Goal: Information Seeking & Learning: Find specific page/section

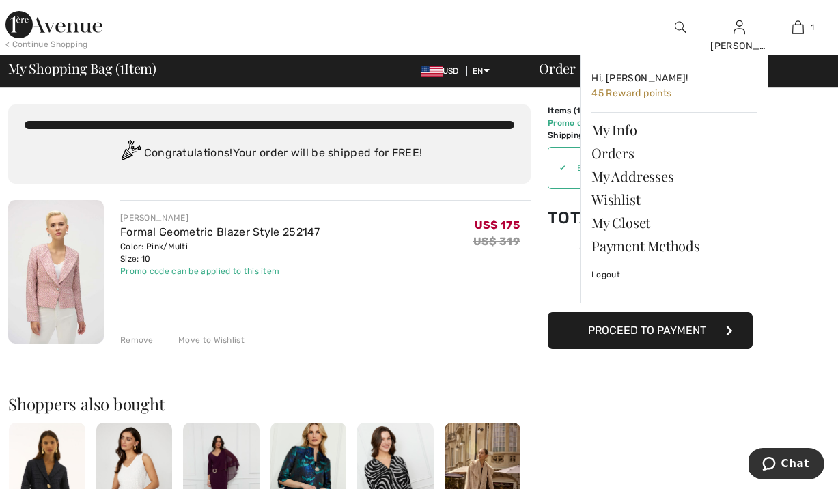
click at [741, 25] on img at bounding box center [739, 27] width 12 height 16
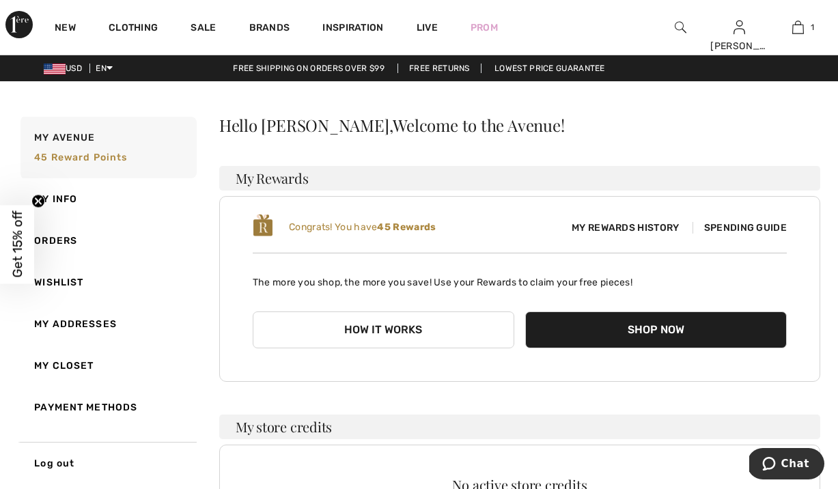
click at [50, 248] on link "Orders" at bounding box center [107, 241] width 179 height 42
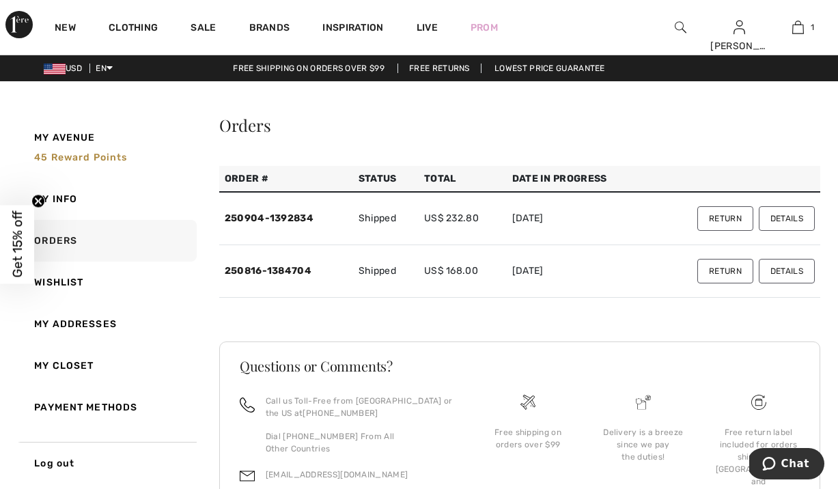
click at [795, 231] on button "Details" at bounding box center [787, 218] width 56 height 25
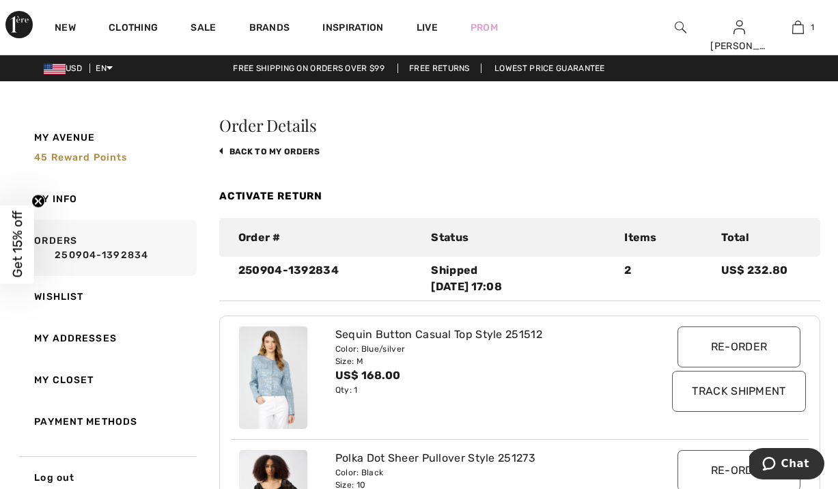
click at [391, 343] on div "Sequin Button Casual Top Style 251512" at bounding box center [495, 334] width 321 height 16
click at [287, 391] on img at bounding box center [273, 377] width 68 height 102
click at [272, 400] on img at bounding box center [273, 377] width 68 height 102
click at [273, 400] on img at bounding box center [273, 377] width 68 height 102
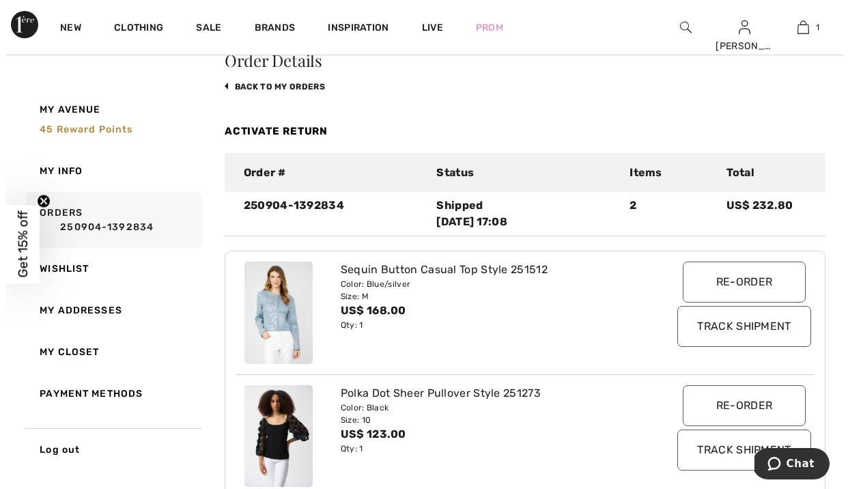
scroll to position [70, 0]
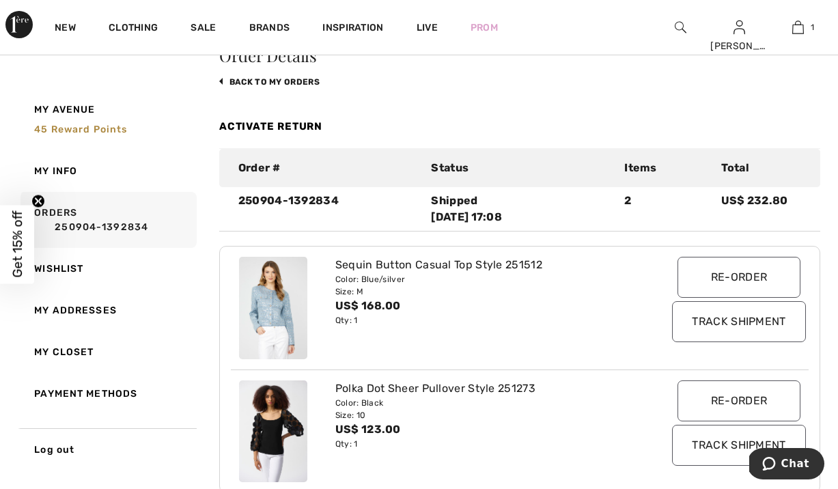
click at [265, 326] on img at bounding box center [273, 308] width 68 height 102
click at [393, 273] on div "Sequin Button Casual Top Style 251512" at bounding box center [495, 265] width 321 height 16
drag, startPoint x: 393, startPoint y: 289, endPoint x: 400, endPoint y: 283, distance: 8.7
click at [393, 273] on div "Sequin Button Casual Top Style 251512" at bounding box center [495, 265] width 321 height 16
click at [229, 87] on link "back to My Orders" at bounding box center [269, 82] width 100 height 10
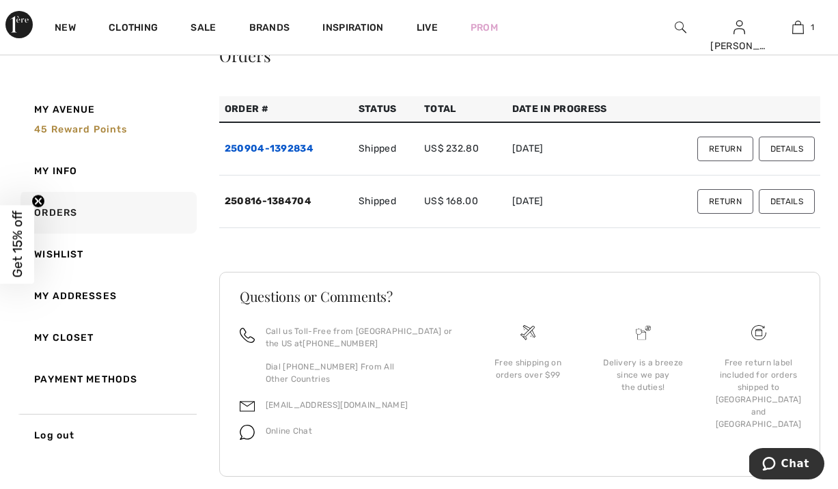
click at [292, 154] on link "250904-1392834" at bounding box center [269, 149] width 89 height 12
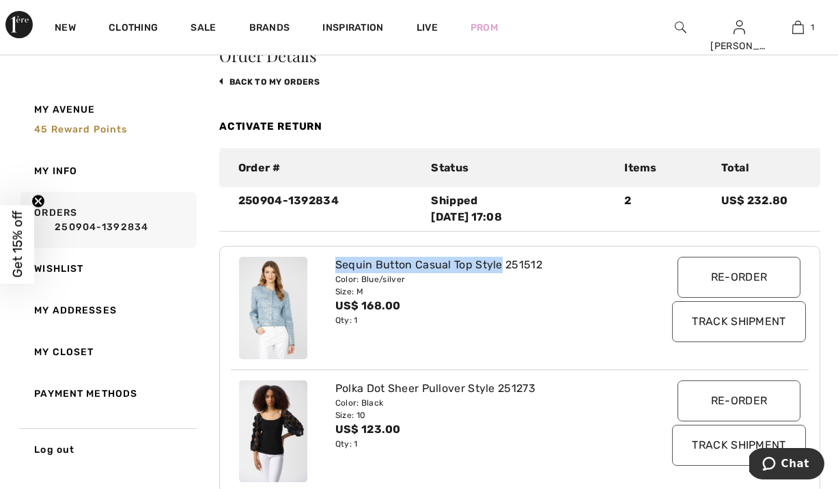
drag, startPoint x: 483, startPoint y: 287, endPoint x: 347, endPoint y: 286, distance: 135.9
click at [336, 283] on div "Sequin Button Casual Top Style 251512 Color: Blue/silver Size: M US$ 168.00 Qty…" at bounding box center [495, 308] width 337 height 102
copy div "Sequin Button Casual Top Style"
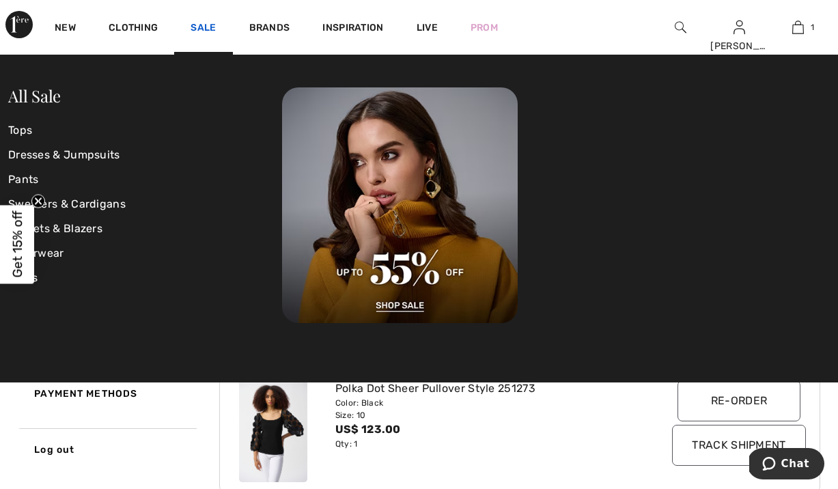
click at [216, 26] on link "Sale" at bounding box center [203, 29] width 25 height 14
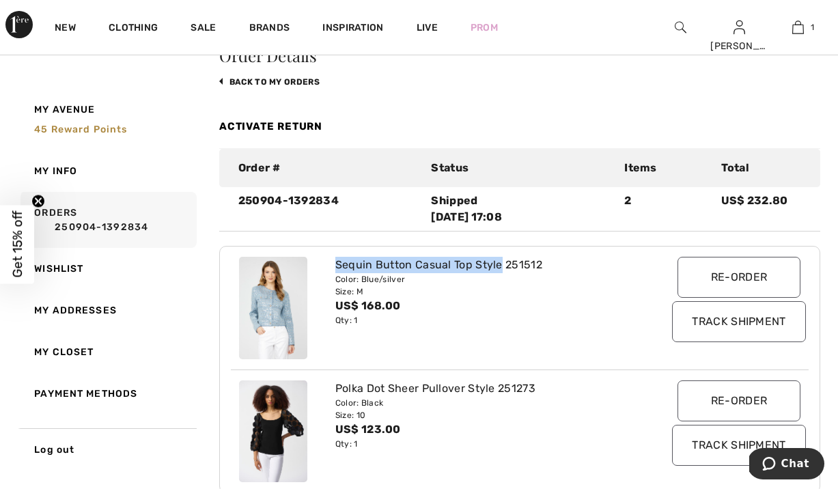
click at [677, 24] on img at bounding box center [681, 27] width 12 height 16
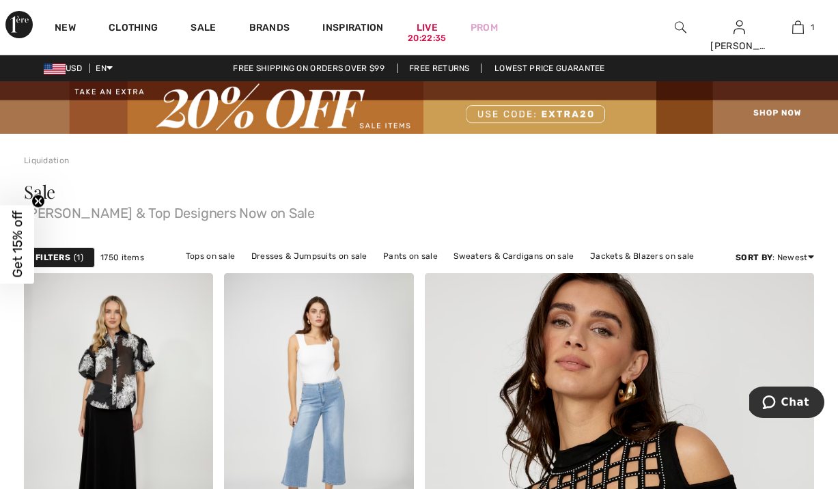
click at [681, 25] on img at bounding box center [681, 27] width 12 height 16
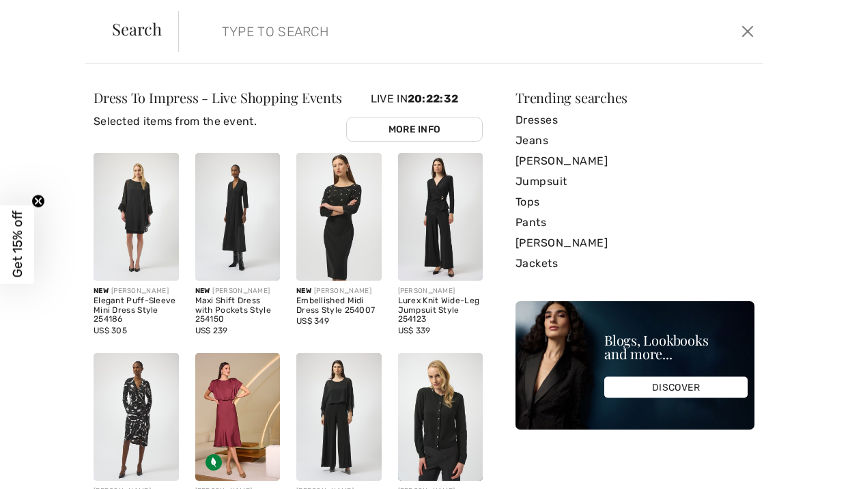
paste input "Sequin Button Casual Top Style"
type input "Sequin Button Casual Top Style"
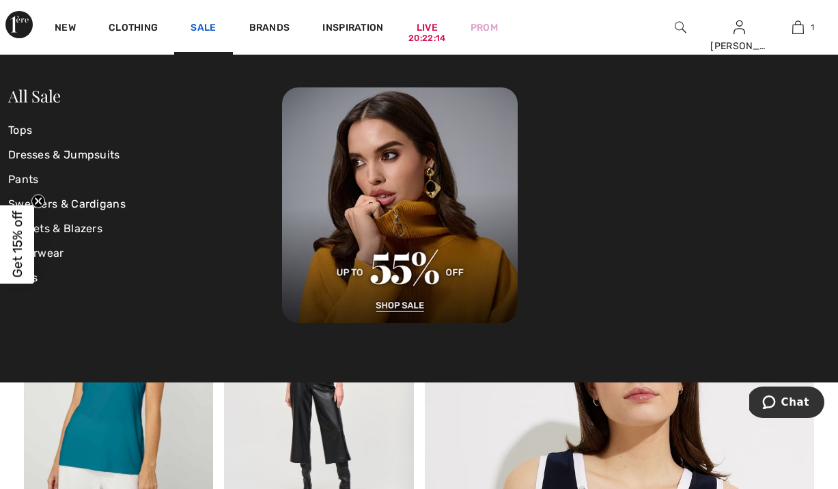
click at [216, 25] on link "Sale" at bounding box center [203, 29] width 25 height 14
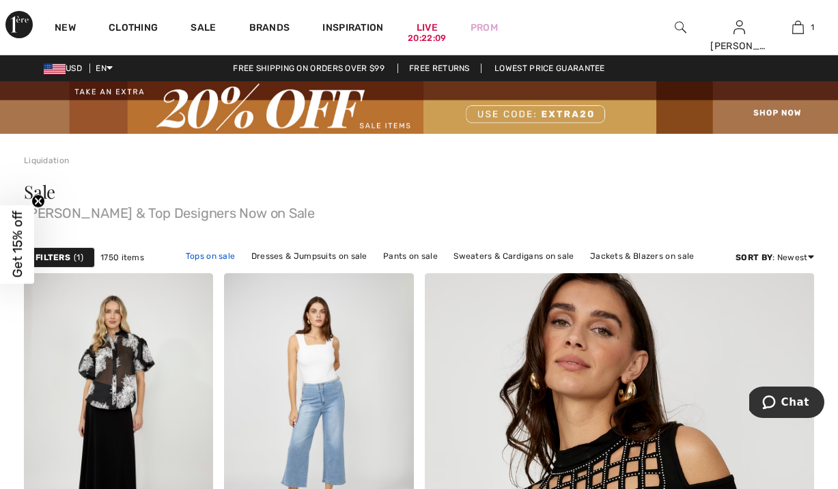
click at [221, 265] on link "Tops on sale" at bounding box center [211, 256] width 64 height 18
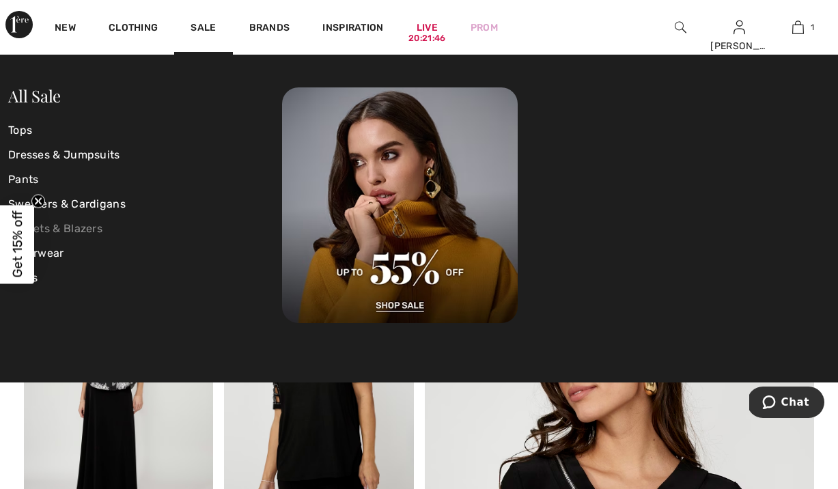
click at [91, 225] on link "Jackets & Blazers" at bounding box center [145, 228] width 274 height 25
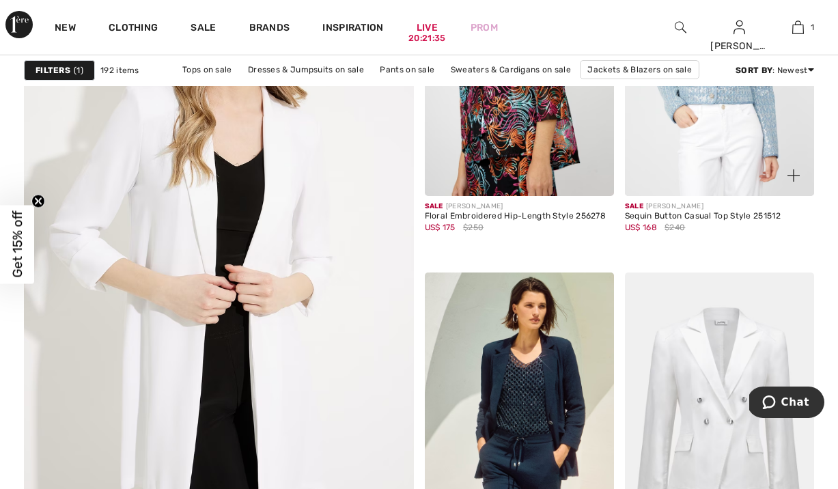
scroll to position [3153, 0]
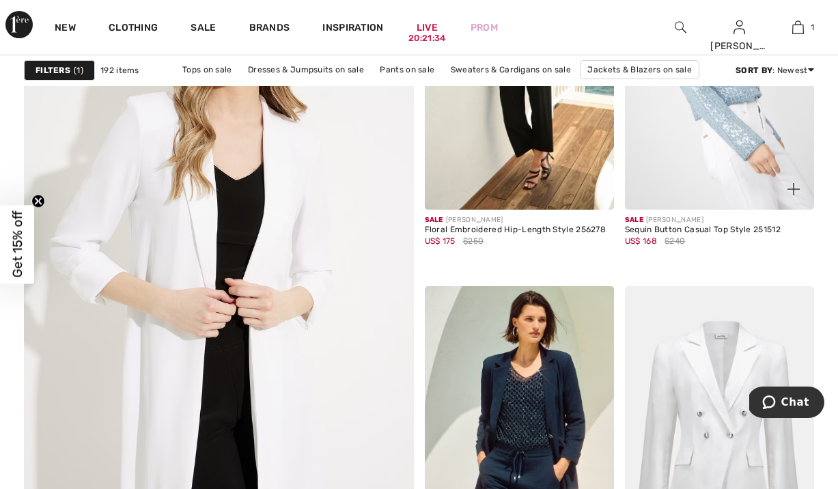
click at [737, 102] on img at bounding box center [719, 68] width 189 height 284
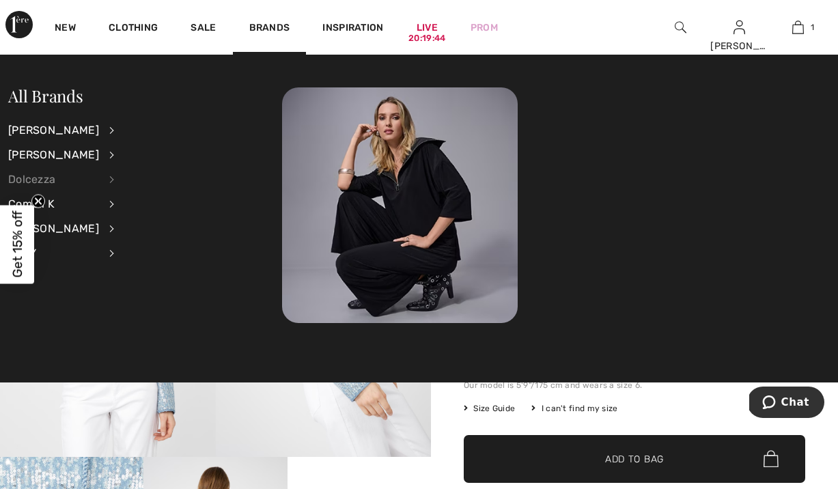
click at [42, 179] on div "Dolcezza" at bounding box center [53, 179] width 91 height 25
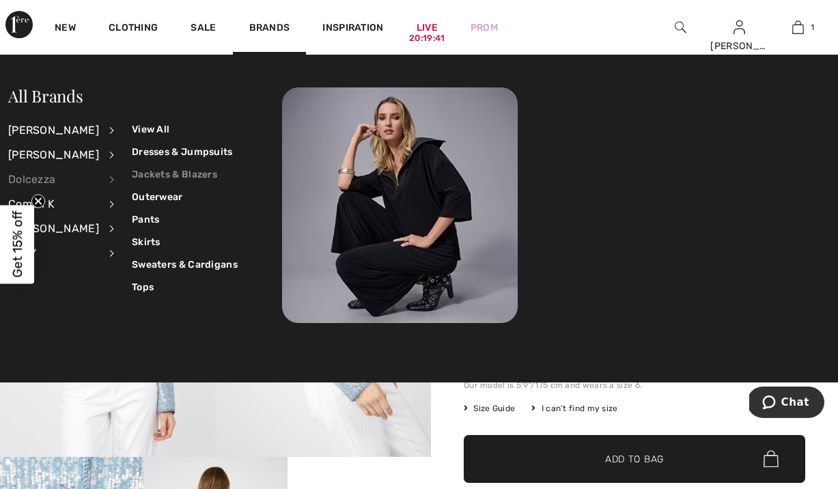
click at [196, 173] on link "Jackets & Blazers" at bounding box center [185, 174] width 106 height 23
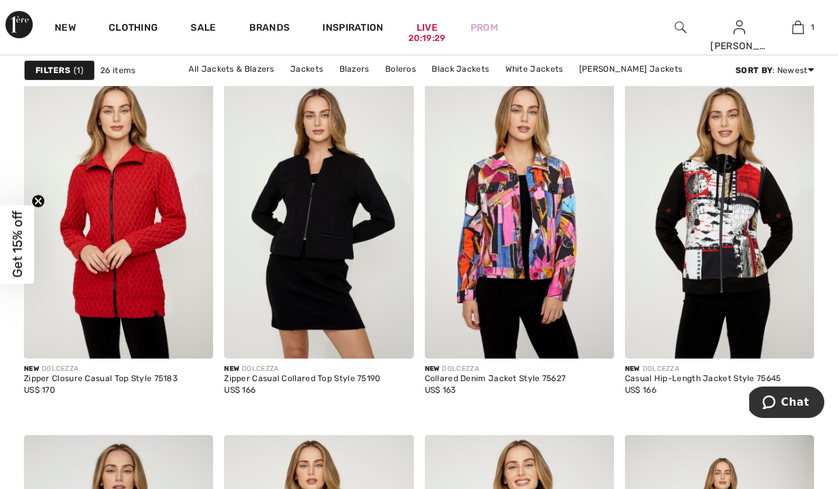
scroll to position [1779, 0]
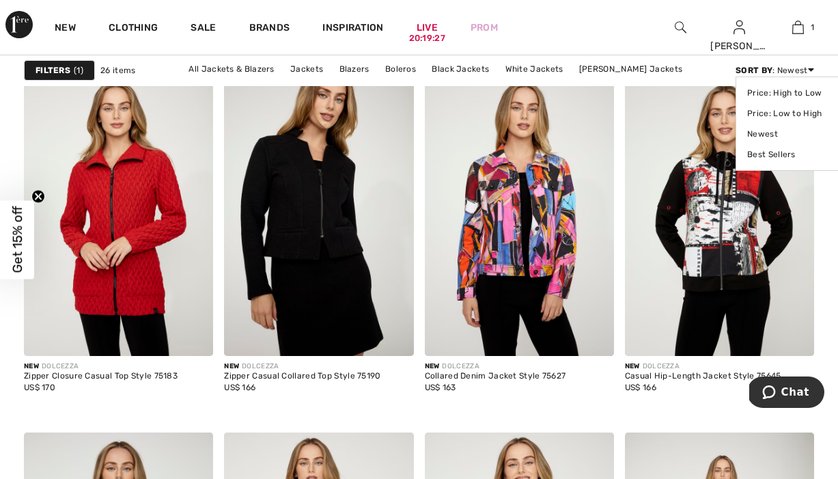
click at [804, 66] on div "Sort By : Newest Price: High to Low Price: Low to High Newest Best Sellers" at bounding box center [774, 70] width 79 height 12
click at [800, 115] on link "Price: Low to High" at bounding box center [790, 113] width 86 height 20
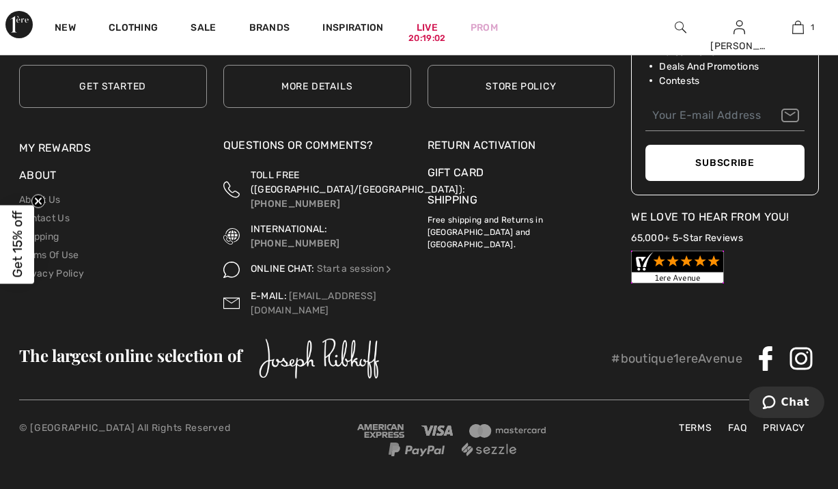
scroll to position [3840, 0]
